Goal: Task Accomplishment & Management: Complete application form

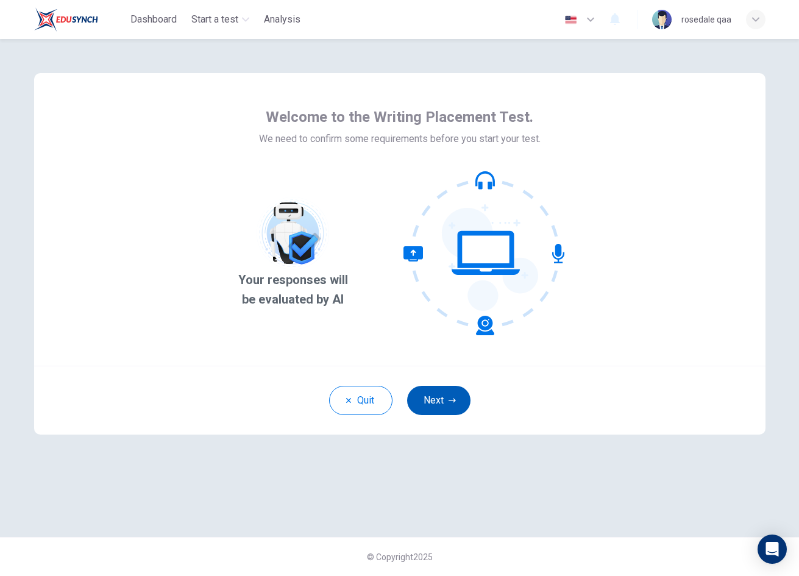
click at [435, 395] on button "Next" at bounding box center [438, 400] width 63 height 29
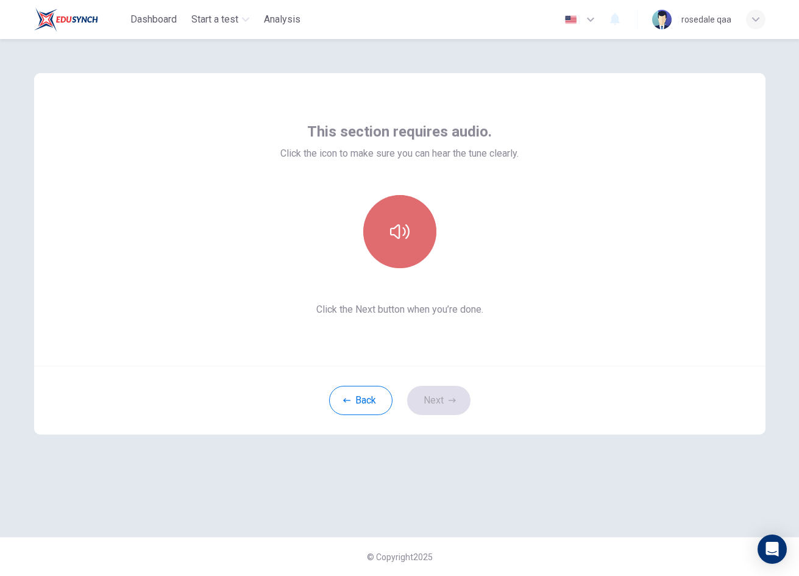
click at [401, 226] on icon "button" at bounding box center [400, 232] width 20 height 20
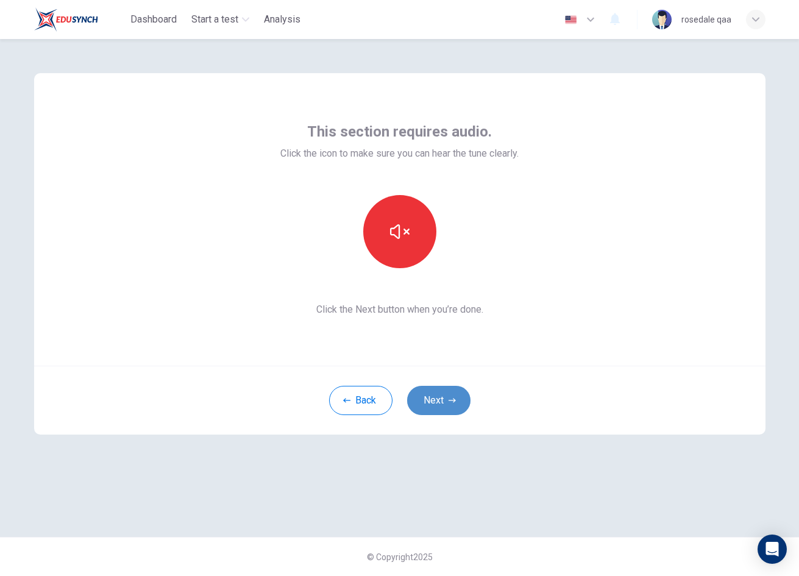
click at [442, 408] on button "Next" at bounding box center [438, 400] width 63 height 29
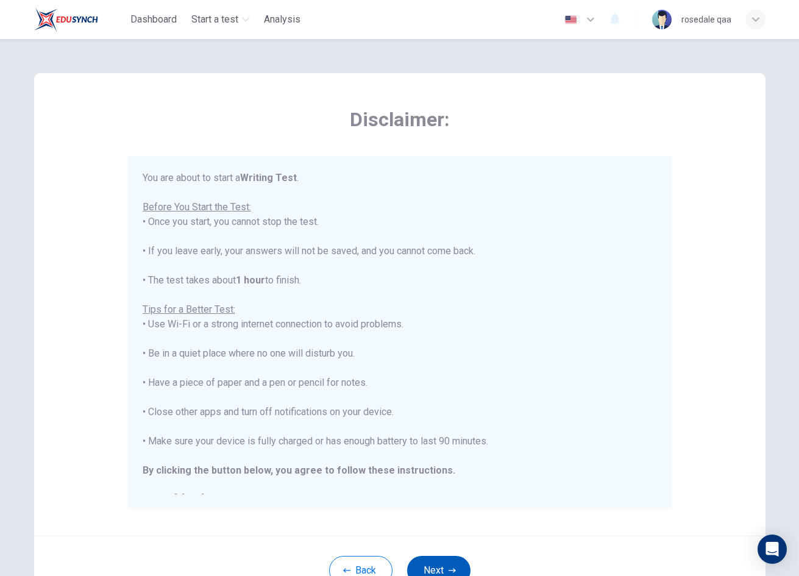
click at [439, 566] on button "Next" at bounding box center [438, 570] width 63 height 29
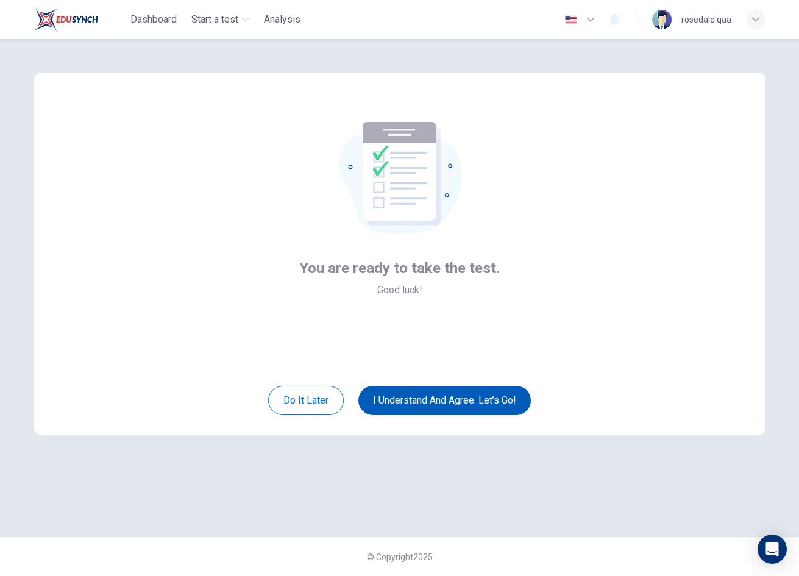
click at [460, 403] on button "I understand and agree. Let’s go!" at bounding box center [444, 400] width 173 height 29
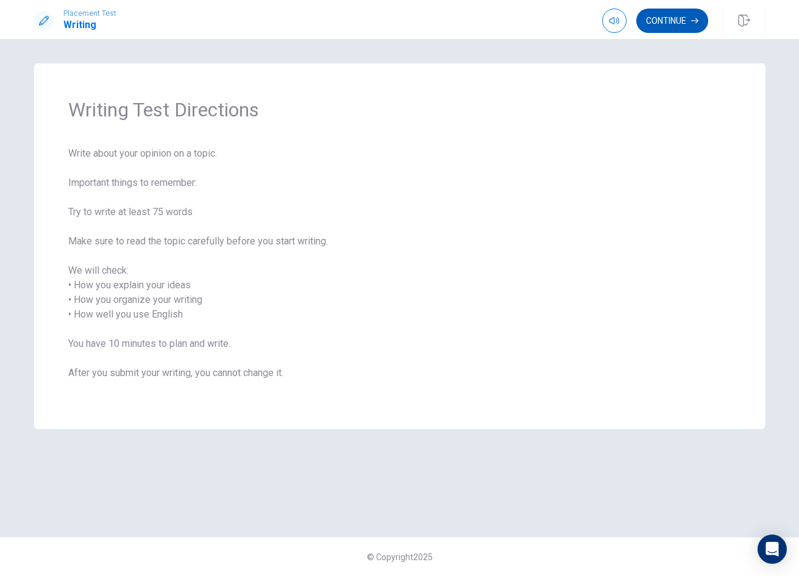
click at [662, 28] on button "Continue" at bounding box center [672, 21] width 72 height 24
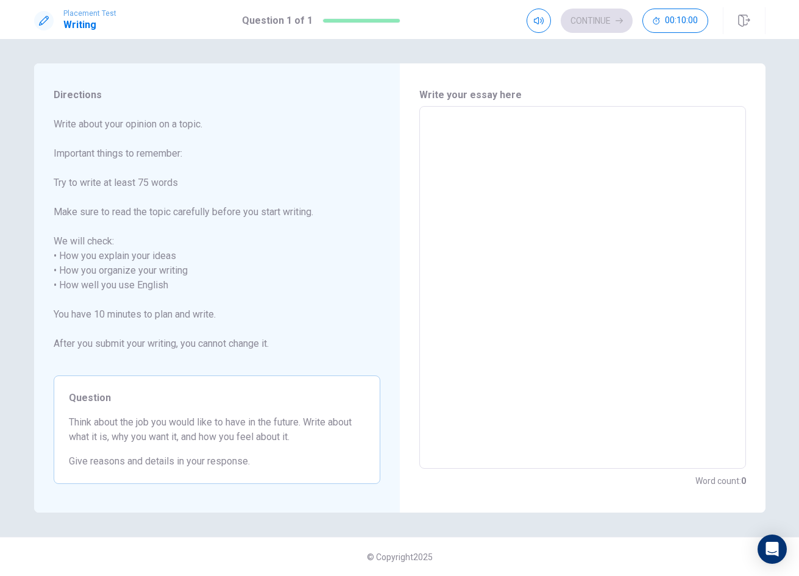
click at [557, 168] on textarea at bounding box center [583, 287] width 310 height 343
type textarea "q"
type textarea "x"
type textarea "qa"
type textarea "x"
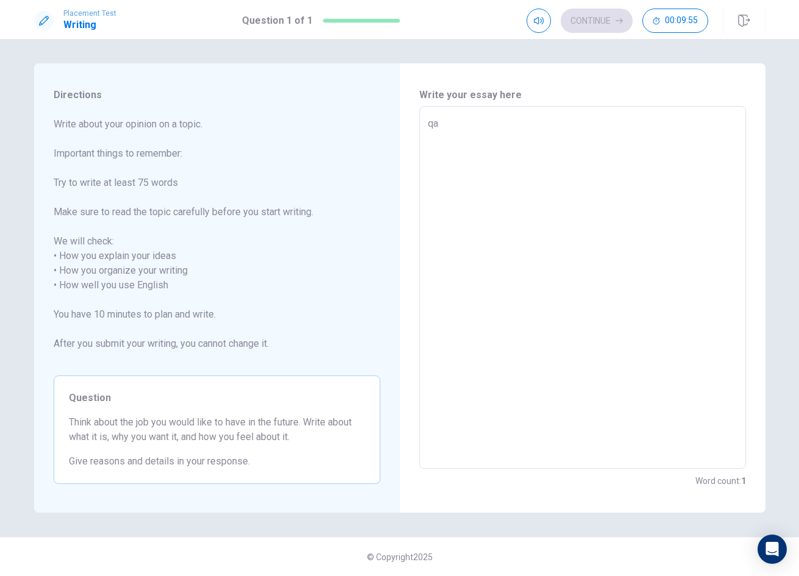
type textarea "qa"
type textarea "x"
drag, startPoint x: 741, startPoint y: 23, endPoint x: 629, endPoint y: 74, distance: 123.3
click at [741, 23] on icon "button" at bounding box center [744, 21] width 12 height 12
